Goal: Information Seeking & Learning: Learn about a topic

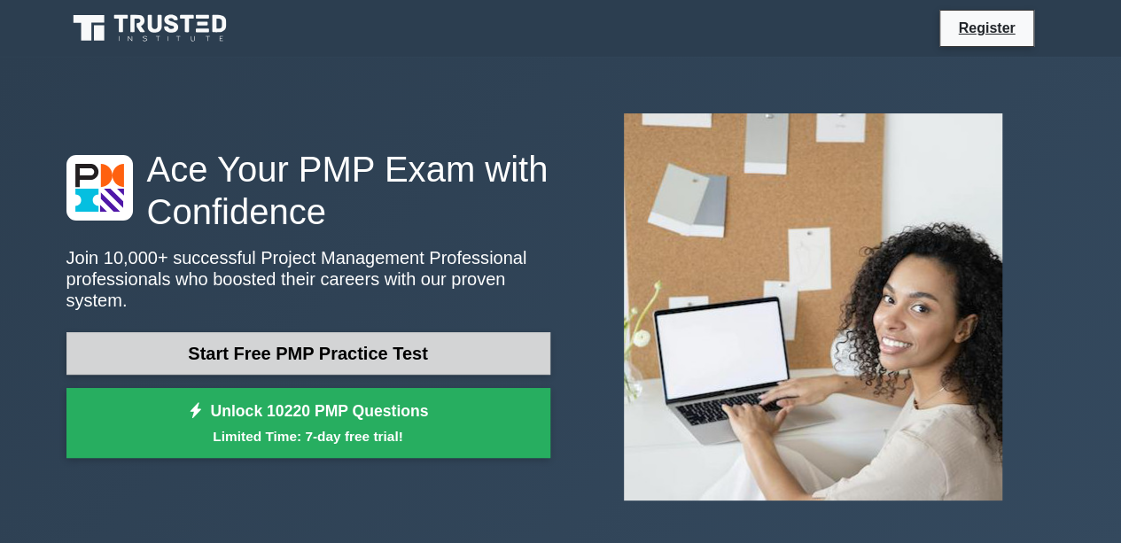
click at [374, 341] on link "Start Free PMP Practice Test" at bounding box center [308, 353] width 484 height 43
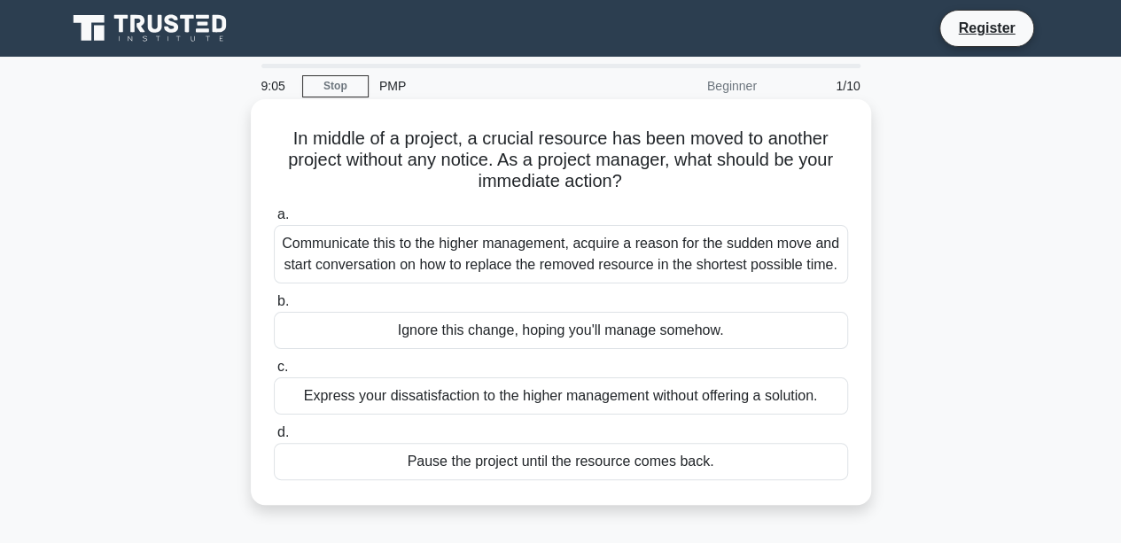
click at [545, 250] on div "Communicate this to the higher management, acquire a reason for the sudden move…" at bounding box center [561, 254] width 574 height 59
click at [274, 221] on input "a. Communicate this to the higher management, acquire a reason for the sudden m…" at bounding box center [274, 215] width 0 height 12
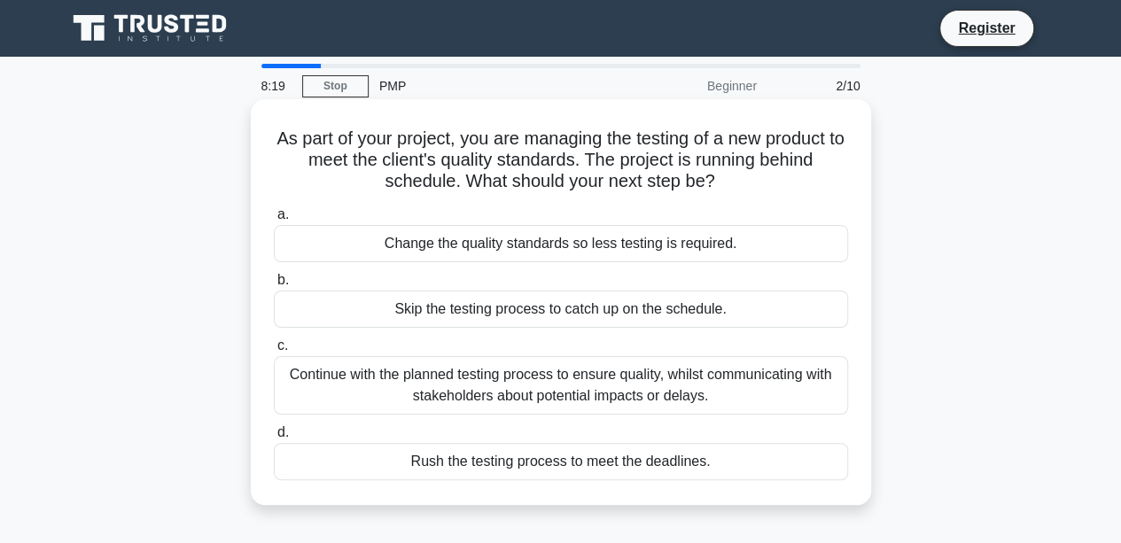
click at [533, 381] on div "Continue with the planned testing process to ensure quality, whilst communicati…" at bounding box center [561, 385] width 574 height 59
click at [274, 352] on input "c. Continue with the planned testing process to ensure quality, whilst communic…" at bounding box center [274, 346] width 0 height 12
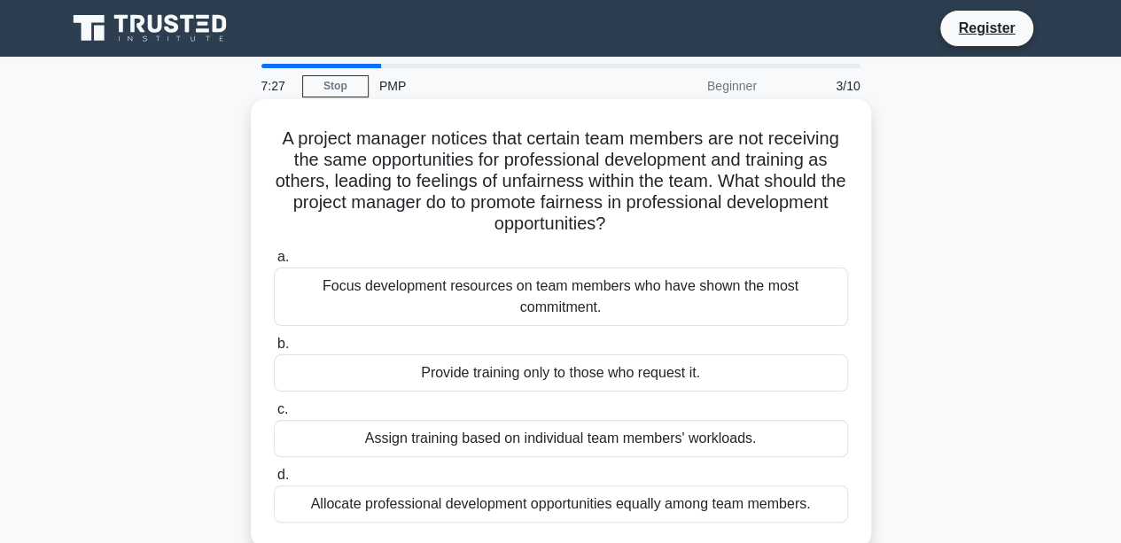
click at [688, 486] on div "Allocate professional development opportunities equally among team members." at bounding box center [561, 504] width 574 height 37
click at [274, 481] on input "d. Allocate professional development opportunities equally among team members." at bounding box center [274, 476] width 0 height 12
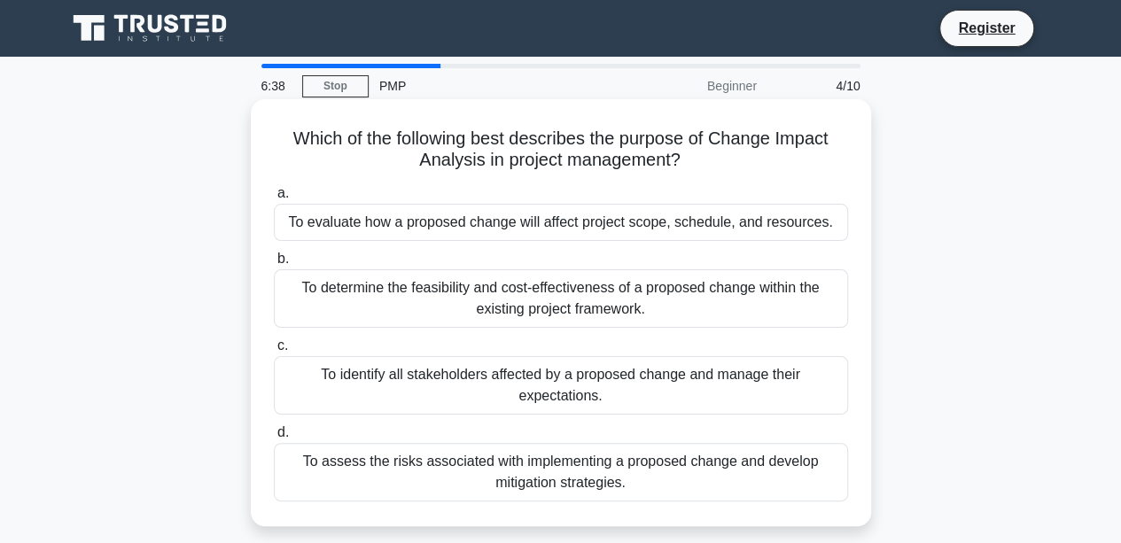
click at [575, 474] on div "To assess the risks associated with implementing a proposed change and develop …" at bounding box center [561, 472] width 574 height 59
click at [274, 439] on input "d. To assess the risks associated with implementing a proposed change and devel…" at bounding box center [274, 433] width 0 height 12
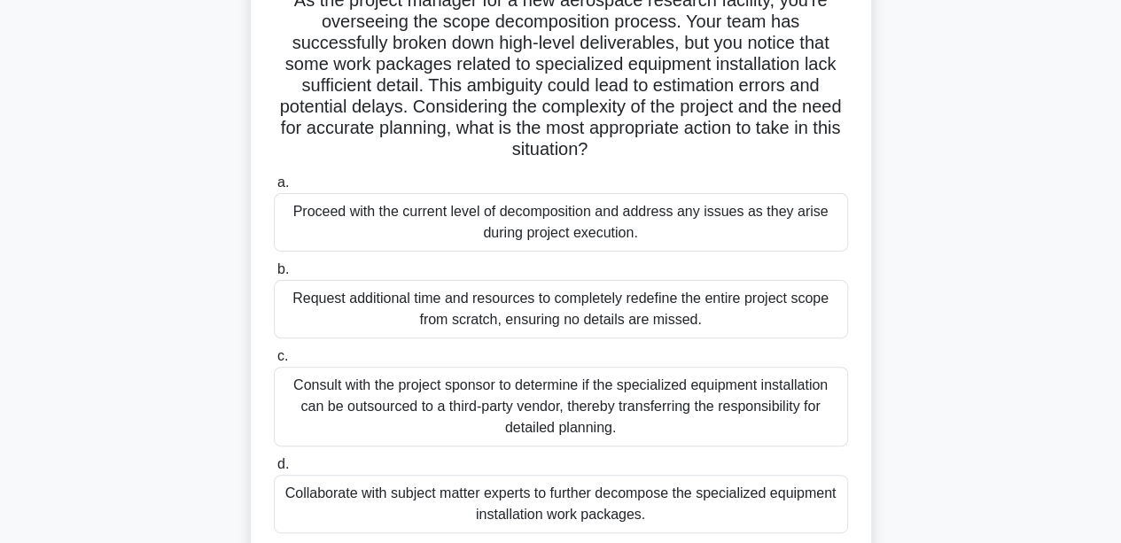
scroll to position [414, 0]
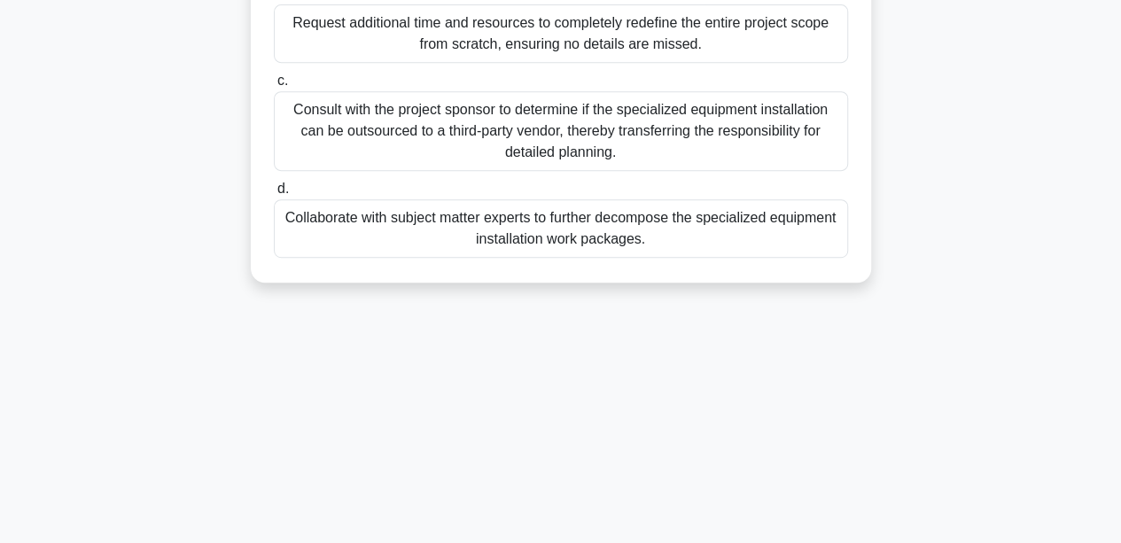
click at [489, 122] on div "Consult with the project sponsor to determine if the specialized equipment inst…" at bounding box center [561, 131] width 574 height 80
click at [274, 87] on input "c. Consult with the project sponsor to determine if the specialized equipment i…" at bounding box center [274, 81] width 0 height 12
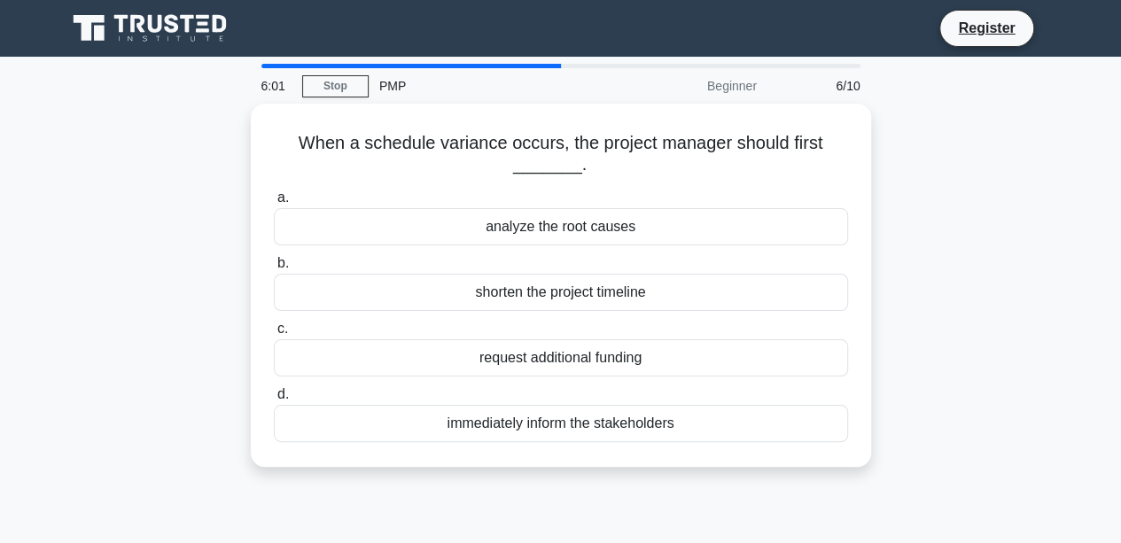
scroll to position [3, 0]
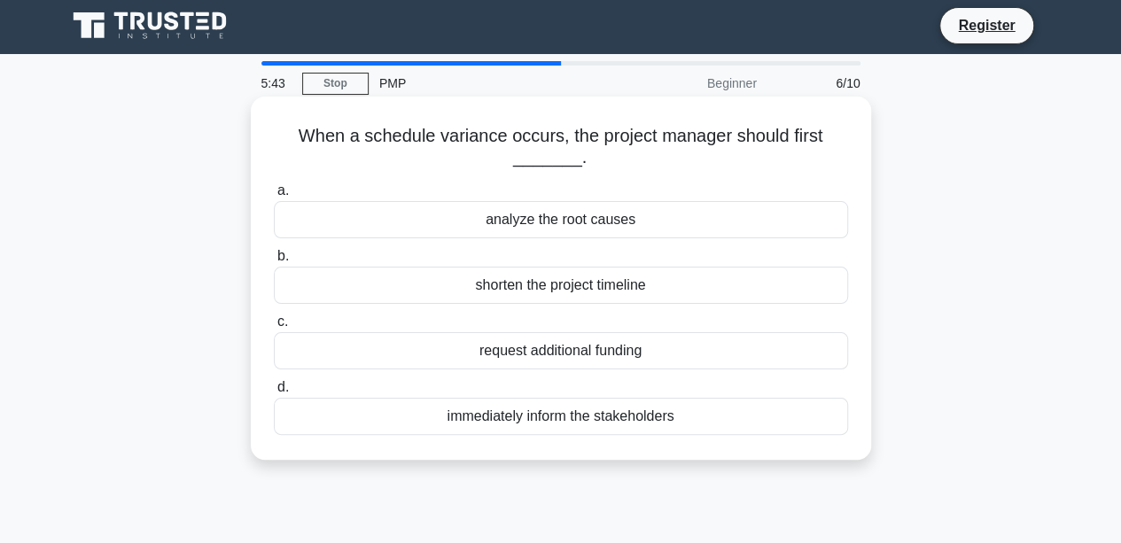
click at [624, 227] on div "analyze the root causes" at bounding box center [561, 219] width 574 height 37
click at [274, 197] on input "a. analyze the root causes" at bounding box center [274, 191] width 0 height 12
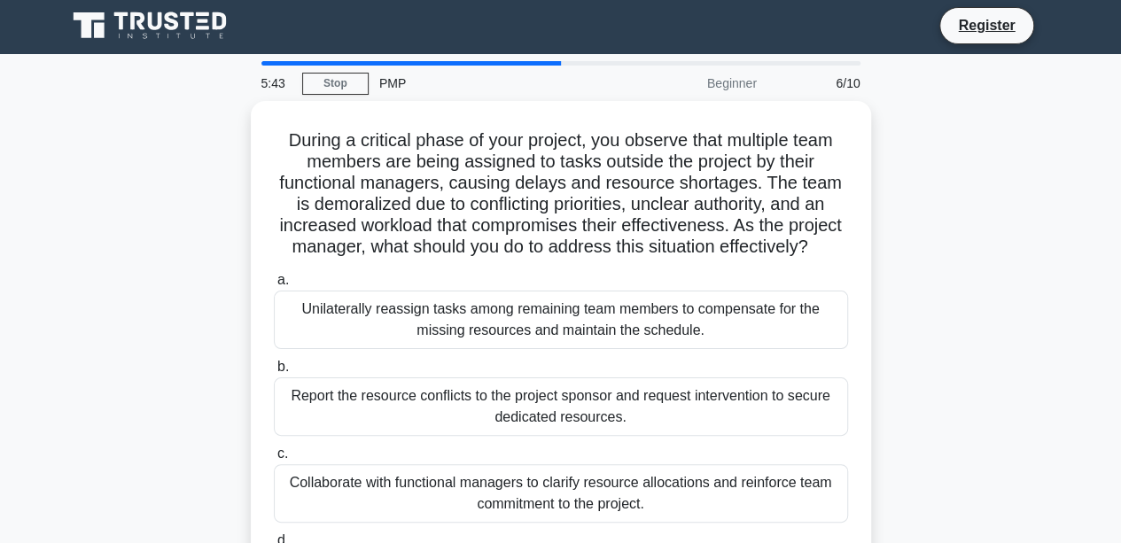
scroll to position [0, 0]
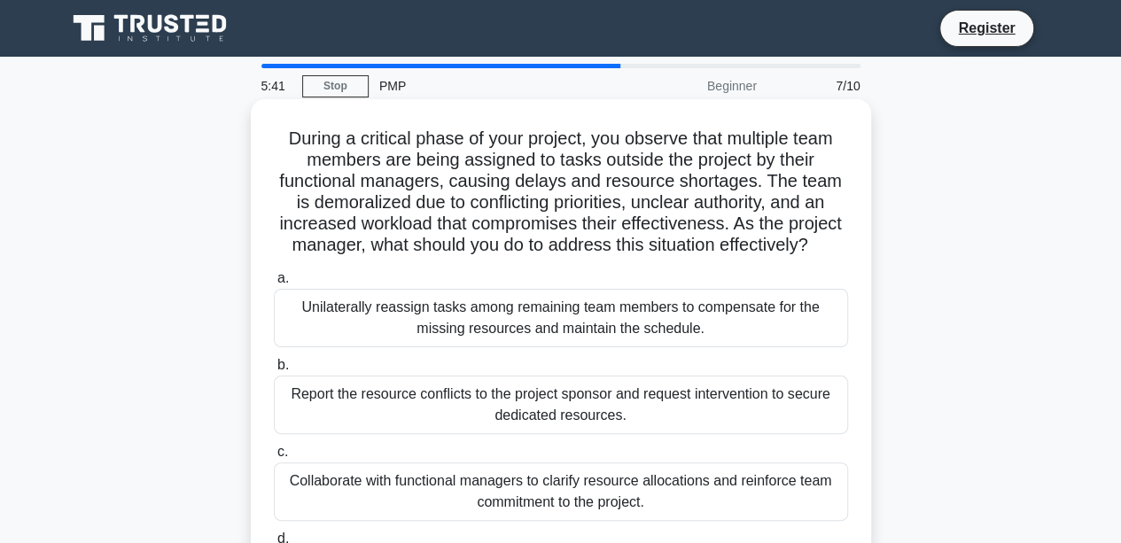
click at [602, 346] on div "Unilaterally reassign tasks among remaining team members to compensate for the …" at bounding box center [561, 318] width 574 height 59
click at [274, 285] on input "a. Unilaterally reassign tasks among remaining team members to compensate for t…" at bounding box center [274, 279] width 0 height 12
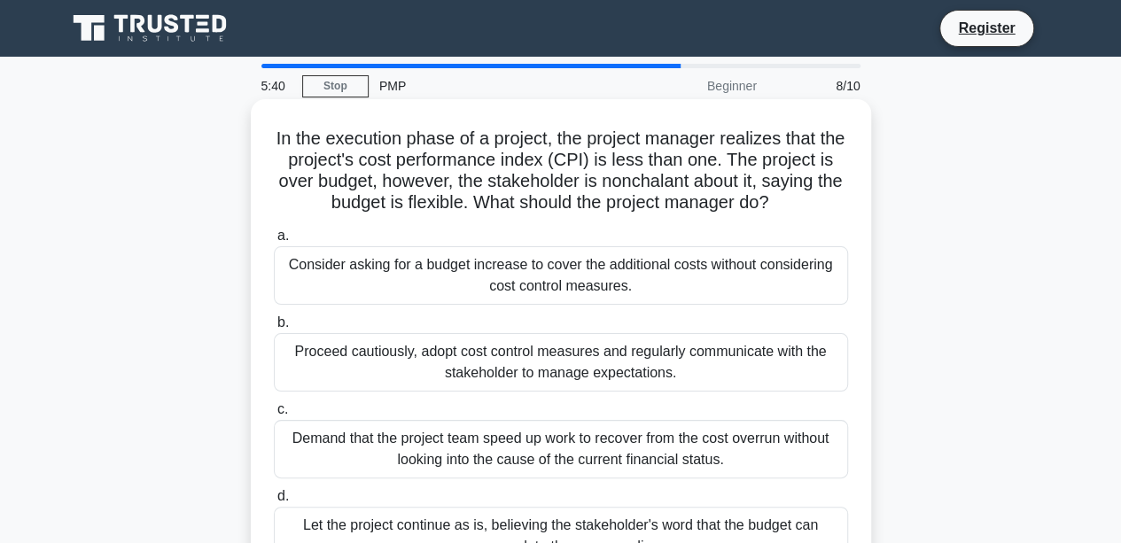
click at [596, 384] on div "Proceed cautiously, adopt cost control measures and regularly communicate with …" at bounding box center [561, 362] width 574 height 59
click at [274, 329] on input "b. Proceed cautiously, adopt cost control measures and regularly communicate wi…" at bounding box center [274, 323] width 0 height 12
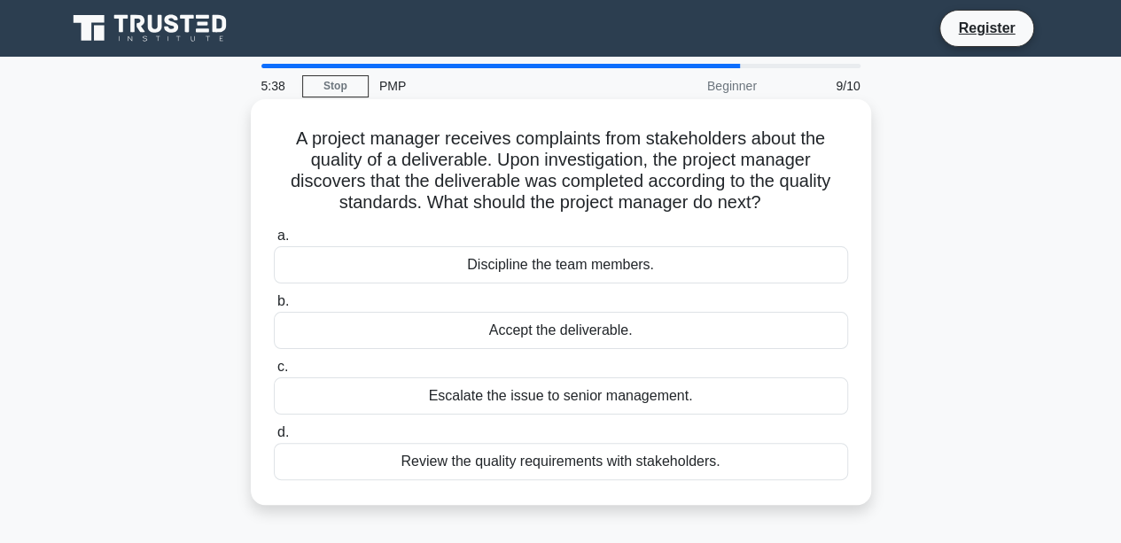
click at [598, 414] on div "a. Discipline the team members. b. Accept the deliverable. c. d." at bounding box center [561, 353] width 596 height 262
click at [595, 402] on div "Escalate the issue to senior management." at bounding box center [561, 396] width 574 height 37
click at [274, 373] on input "c. Escalate the issue to senior management." at bounding box center [274, 368] width 0 height 12
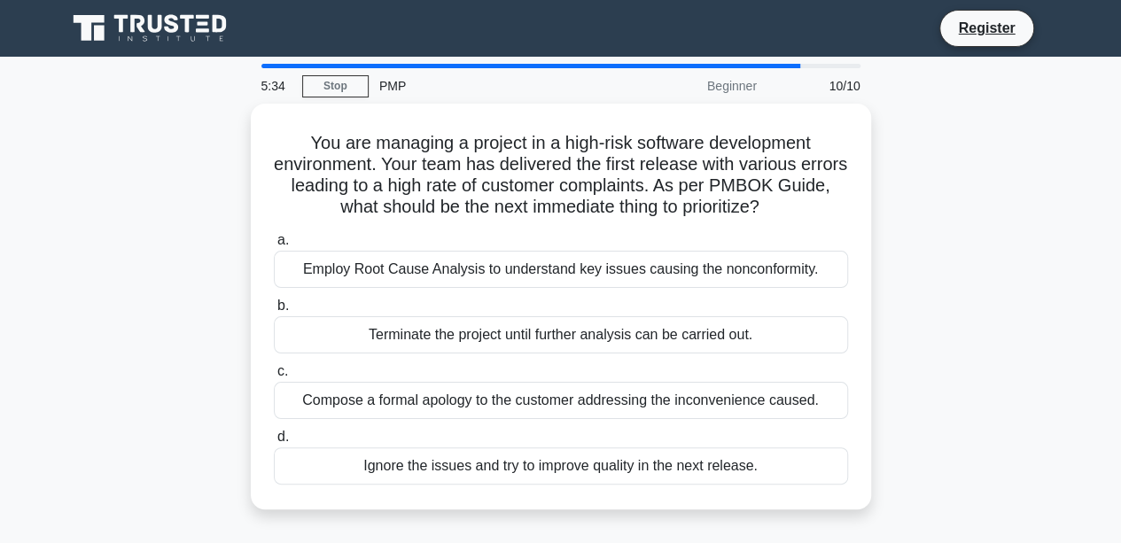
click at [595, 402] on div "Compose a formal apology to the customer addressing the inconvenience caused." at bounding box center [561, 400] width 574 height 37
click at [274, 378] on input "c. Compose a formal apology to the customer addressing the inconvenience caused." at bounding box center [274, 372] width 0 height 12
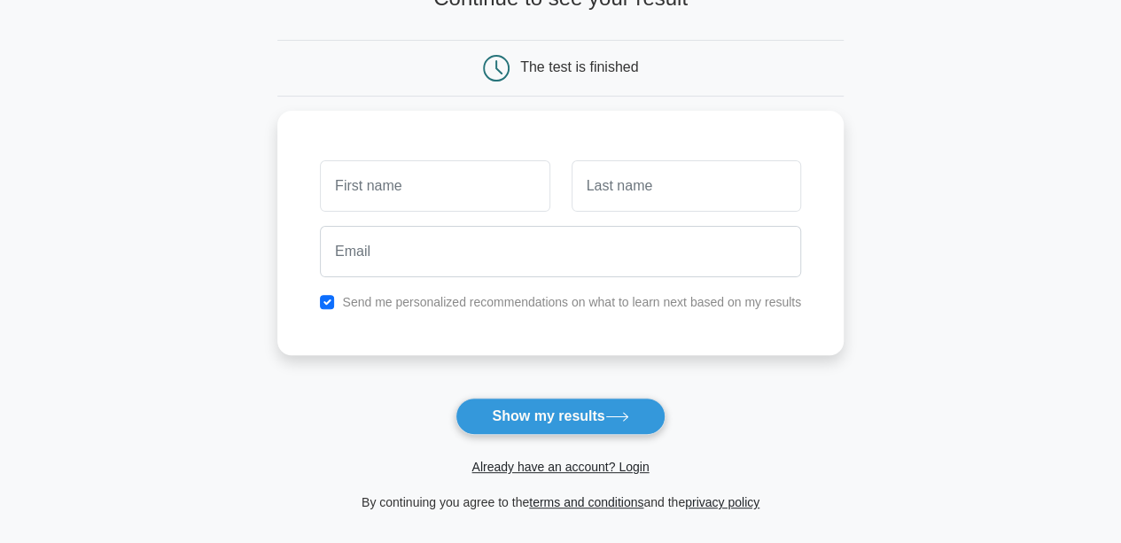
scroll to position [138, 0]
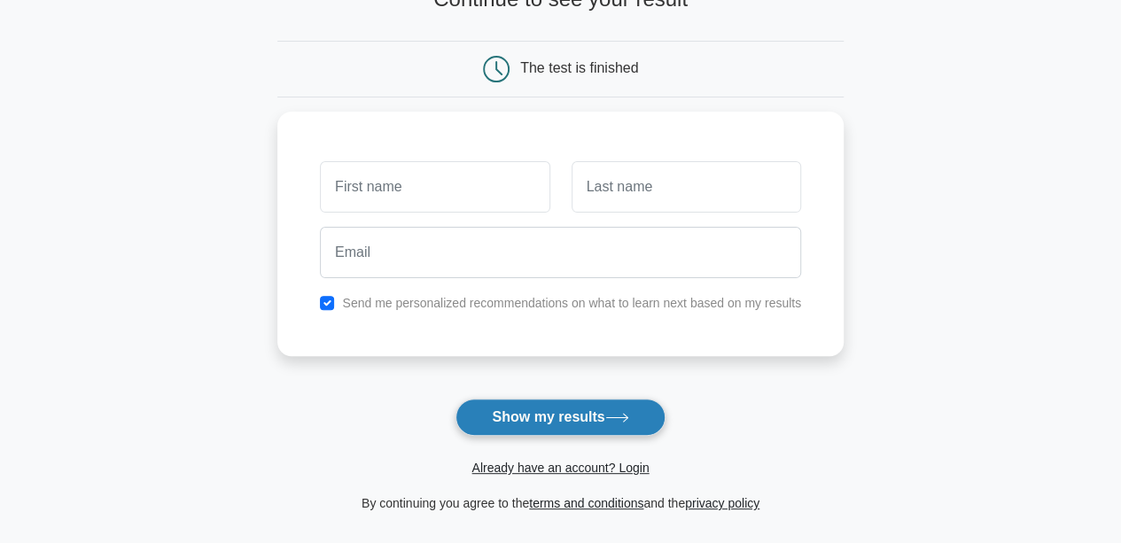
click at [566, 421] on button "Show my results" at bounding box center [560, 417] width 209 height 37
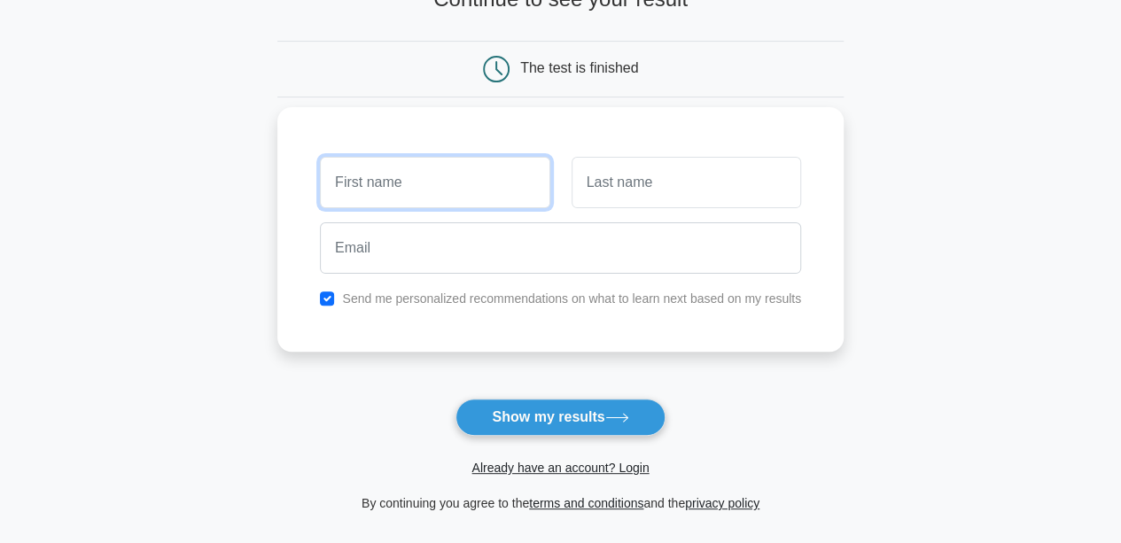
click at [487, 196] on input "text" at bounding box center [435, 182] width 230 height 51
click at [443, 173] on input "text" at bounding box center [435, 182] width 230 height 51
type input "ari"
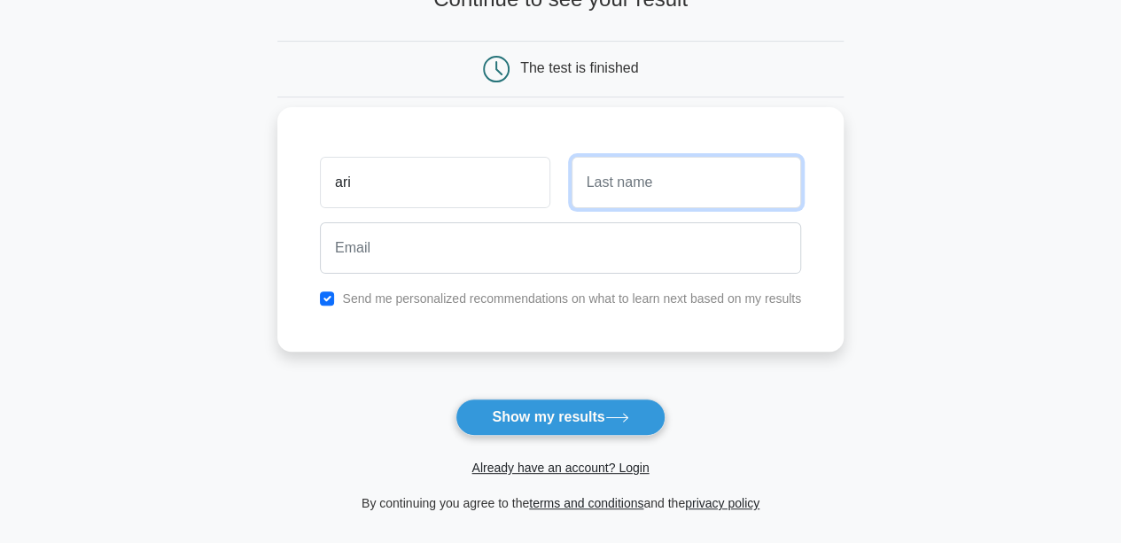
click at [631, 196] on input "text" at bounding box center [687, 182] width 230 height 51
type input "[DEMOGRAPHIC_DATA]"
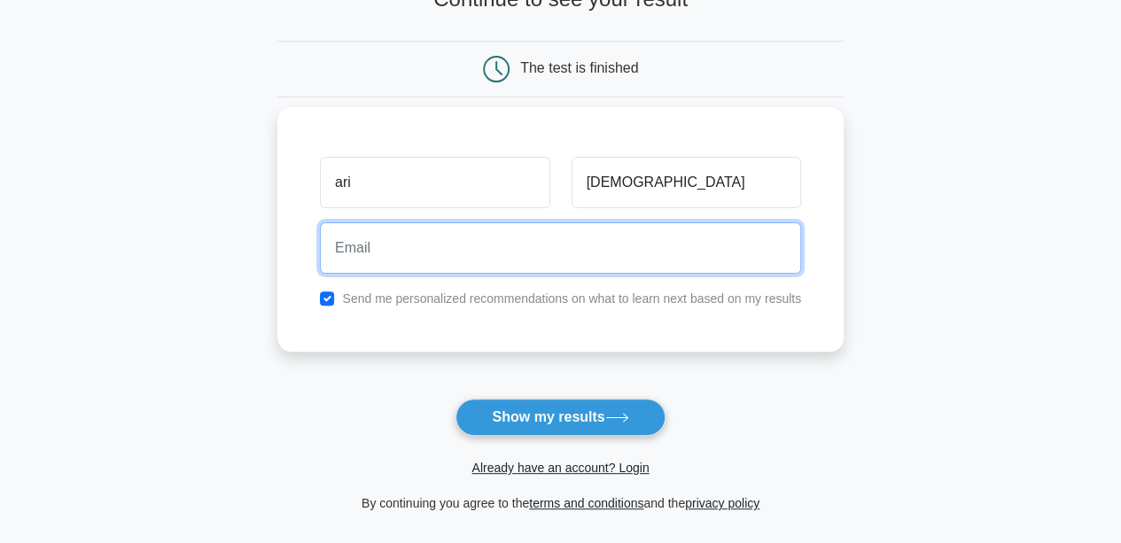
click at [613, 236] on input "email" at bounding box center [560, 248] width 481 height 51
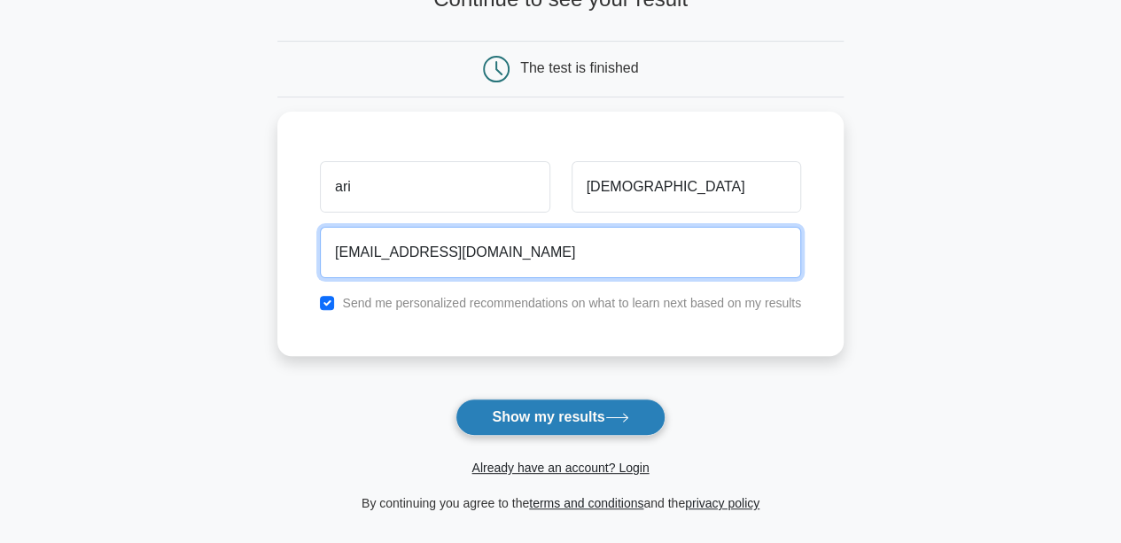
type input "[EMAIL_ADDRESS][DOMAIN_NAME]"
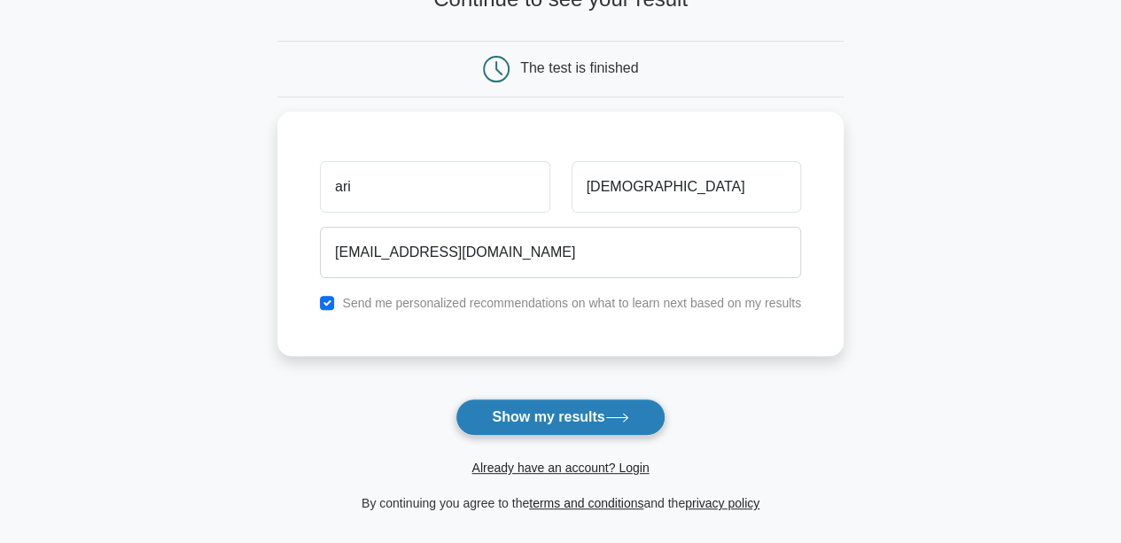
click at [594, 415] on button "Show my results" at bounding box center [560, 417] width 209 height 37
